Goal: Information Seeking & Learning: Learn about a topic

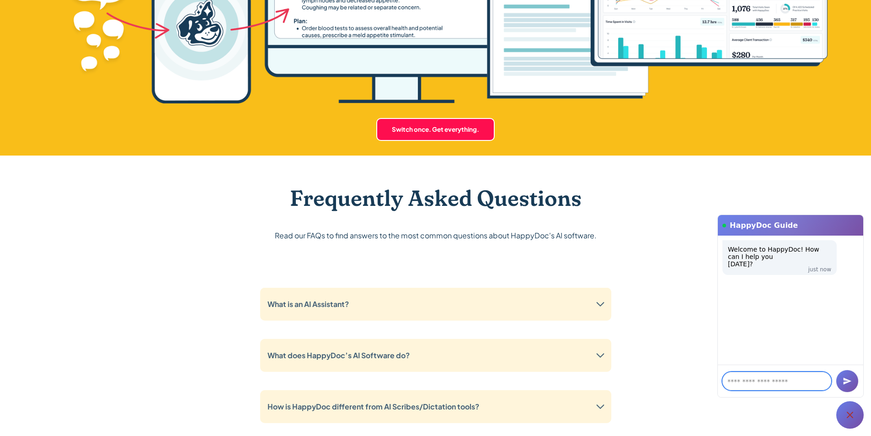
scroll to position [2287, 0]
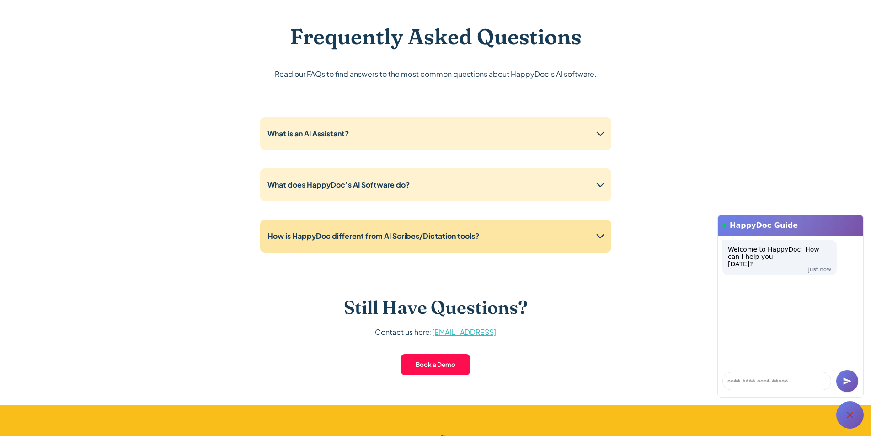
click at [603, 241] on icon at bounding box center [600, 236] width 15 height 15
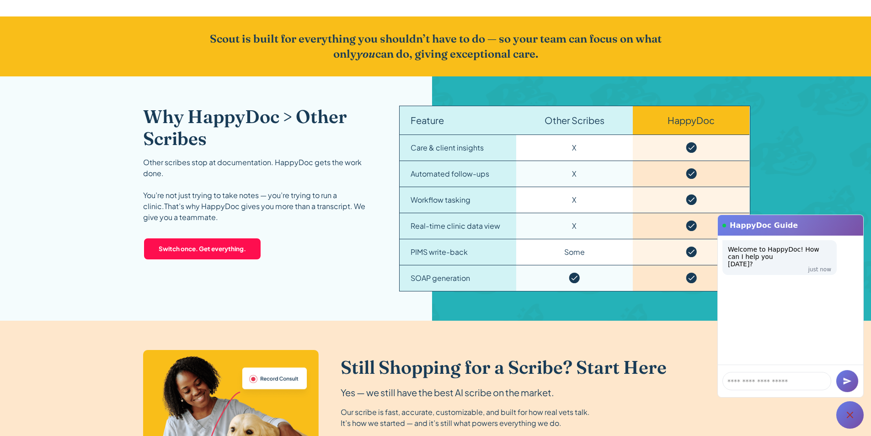
scroll to position [1418, 0]
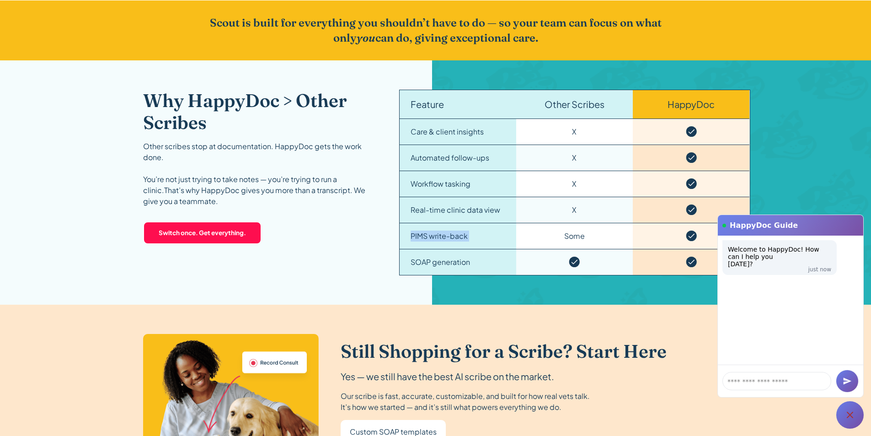
drag, startPoint x: 408, startPoint y: 236, endPoint x: 518, endPoint y: 236, distance: 110.2
click at [518, 236] on div "Feature Other Scribes HappyDoc Care & client insights X Automated follow-ups X …" at bounding box center [574, 183] width 351 height 186
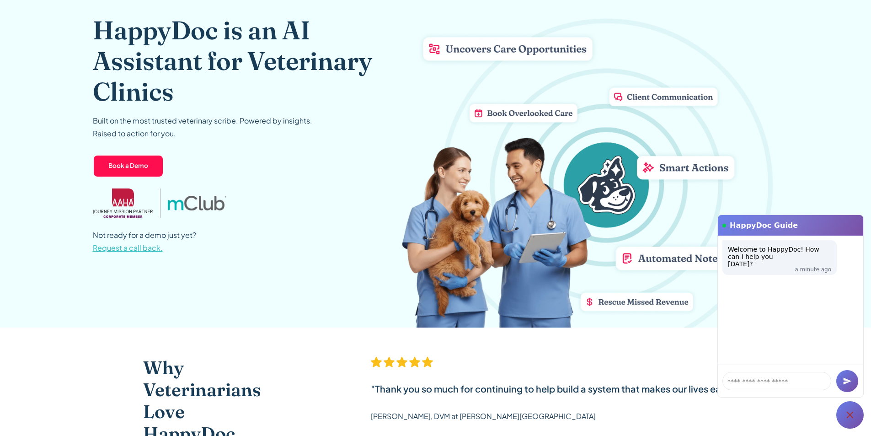
scroll to position [0, 0]
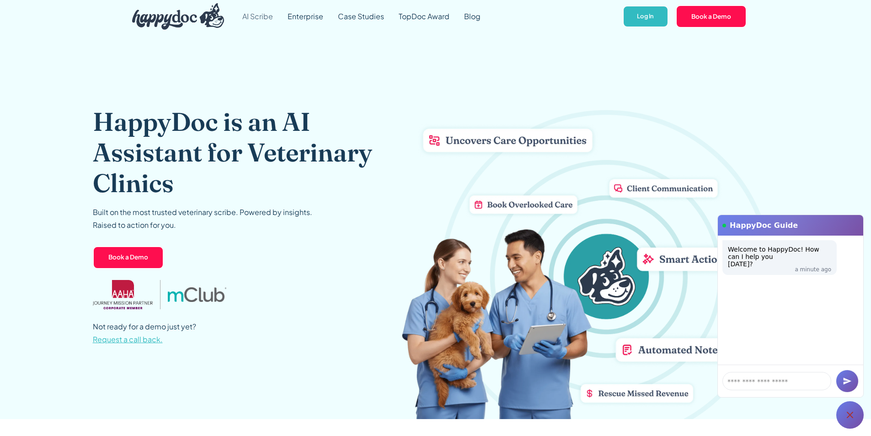
click at [262, 12] on link "AI Scribe" at bounding box center [257, 16] width 45 height 33
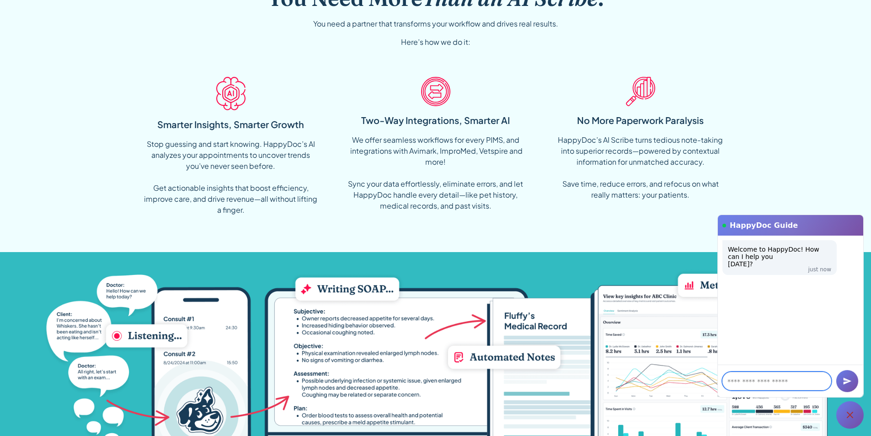
scroll to position [732, 0]
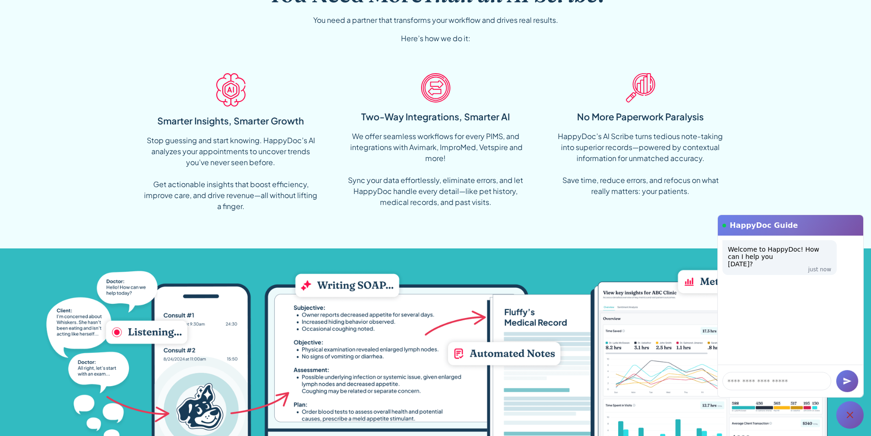
click at [401, 148] on div "We offer seamless workflows for every PIMS, and integrations with Avimark, Impr…" at bounding box center [436, 169] width 176 height 77
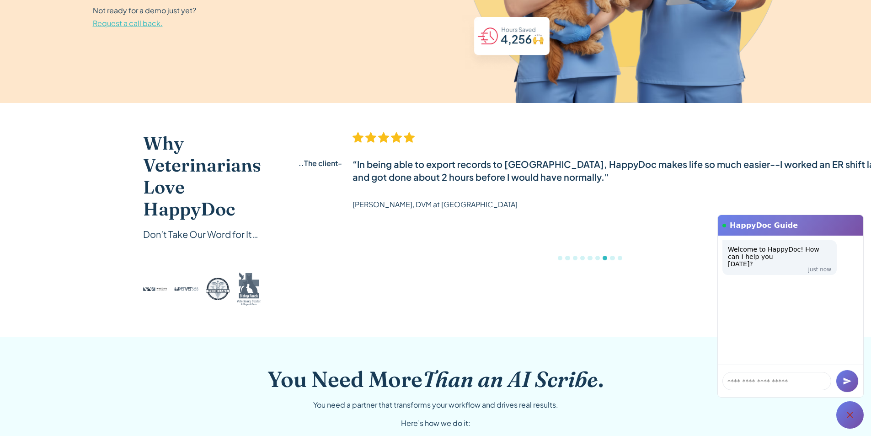
scroll to position [320, 0]
